Goal: Check status: Check status

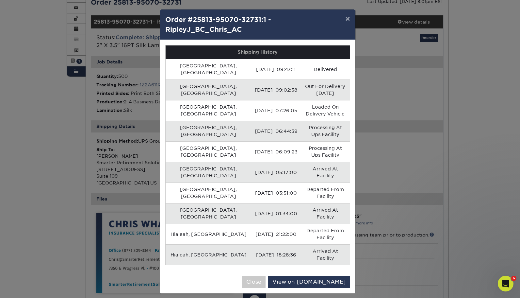
click at [74, 160] on div "× Order #25813-95070-32731:1 - RipleyJ_BC_Chris_AC Shipping History [GEOGRAPHIC…" at bounding box center [260, 149] width 520 height 298
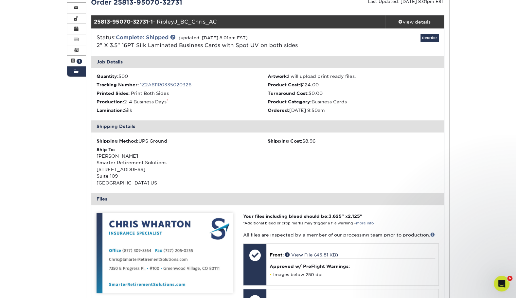
click at [180, 83] on link "1Z2A611R0335020326" at bounding box center [165, 84] width 51 height 5
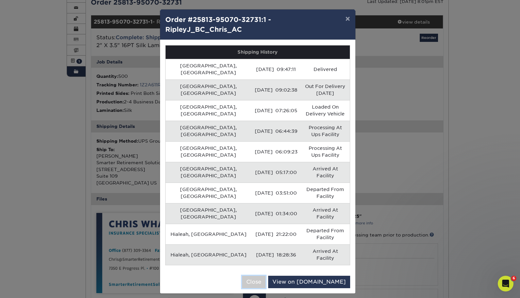
click at [266, 276] on button "Close" at bounding box center [254, 282] width 24 height 12
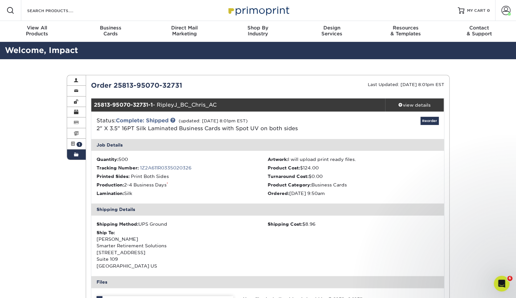
click at [73, 152] on link "Order History" at bounding box center [76, 154] width 19 height 10
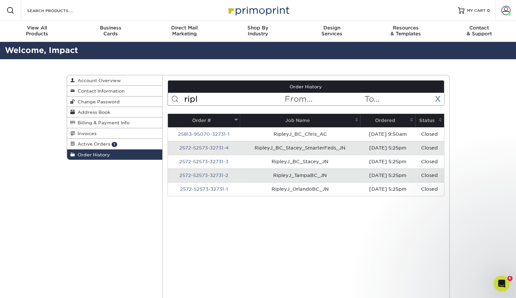
click at [251, 162] on td "RipleyJ_BC_Stacey_JN" at bounding box center [300, 162] width 120 height 14
click at [217, 160] on link "2572-52573-32731-3" at bounding box center [203, 161] width 49 height 5
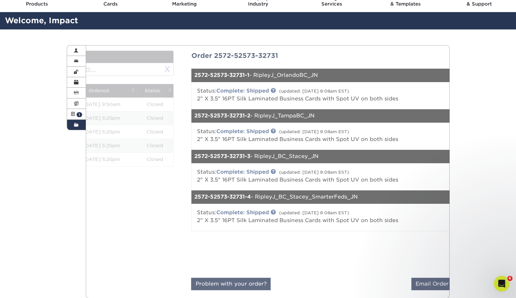
scroll to position [30, 0]
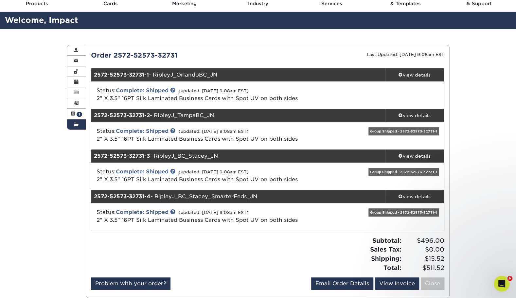
click at [413, 74] on div "view details" at bounding box center [414, 75] width 59 height 7
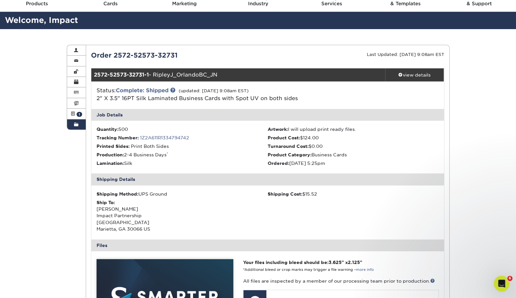
click at [176, 136] on link "1Z2A611R1334794742" at bounding box center [164, 137] width 49 height 5
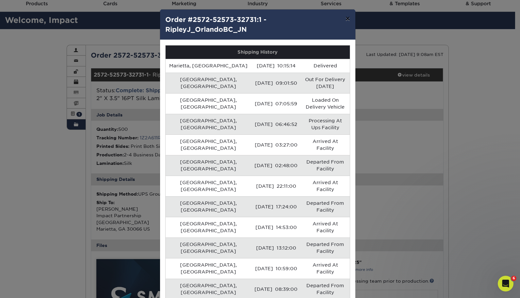
click at [348, 20] on button "×" at bounding box center [347, 18] width 15 height 18
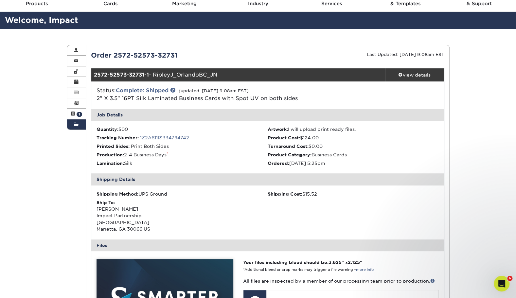
click at [78, 127] on link "Order History" at bounding box center [76, 124] width 19 height 10
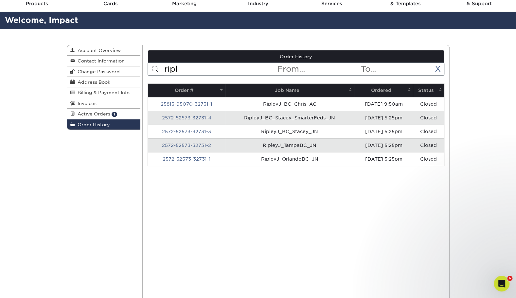
scroll to position [0, 0]
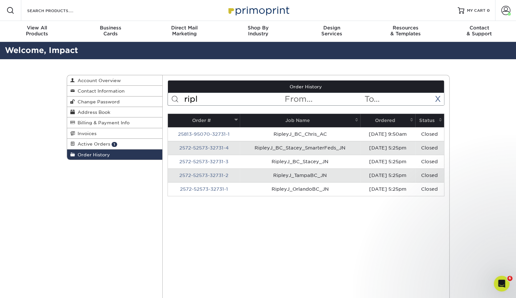
click at [194, 133] on link "25813-95070-32731-1" at bounding box center [204, 133] width 52 height 5
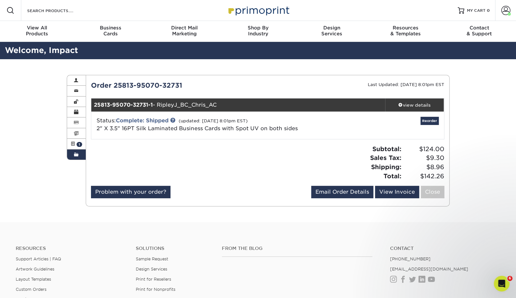
click at [425, 106] on div "view details" at bounding box center [414, 105] width 59 height 7
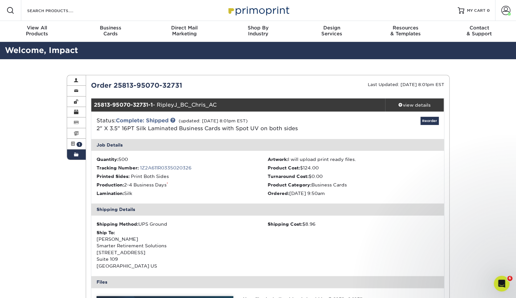
click at [186, 167] on link "1Z2A611R0335020326" at bounding box center [165, 167] width 51 height 5
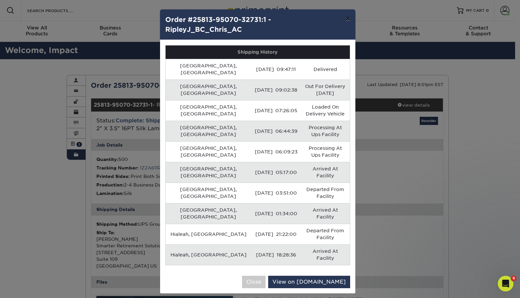
click at [350, 20] on button "×" at bounding box center [347, 18] width 15 height 18
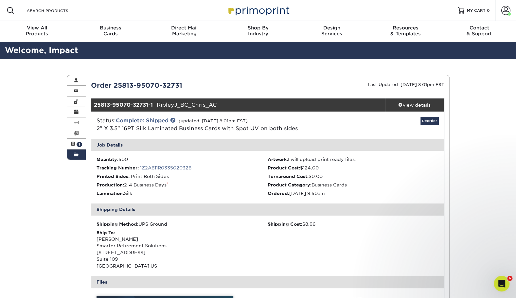
drag, startPoint x: 158, startPoint y: 263, endPoint x: 96, endPoint y: 241, distance: 65.4
click at [96, 241] on div "Ship To: [PERSON_NAME] Smarter Retirement Solutions [STREET_ADDRESS]" at bounding box center [181, 249] width 171 height 40
copy div "[PERSON_NAME] Smarter Retirement Solutions [STREET_ADDRESS]"
